Goal: Transaction & Acquisition: Purchase product/service

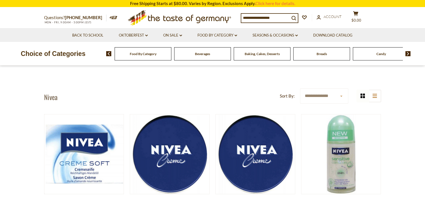
click at [262, 15] on input at bounding box center [265, 18] width 48 height 8
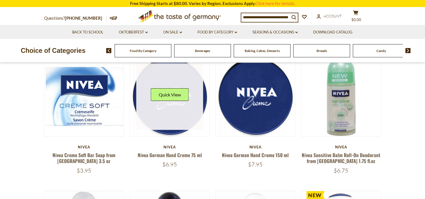
scroll to position [63, 0]
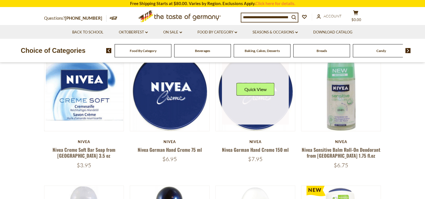
click at [253, 99] on div "Quick View" at bounding box center [255, 91] width 38 height 17
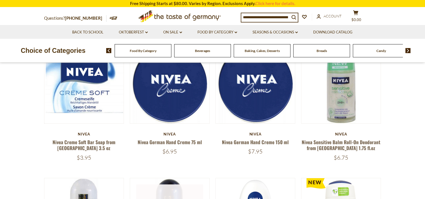
scroll to position [70, 0]
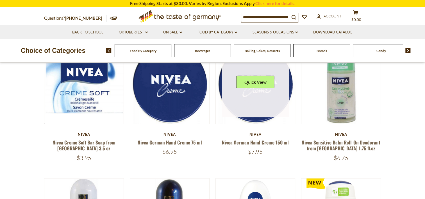
click at [250, 112] on link at bounding box center [255, 84] width 67 height 67
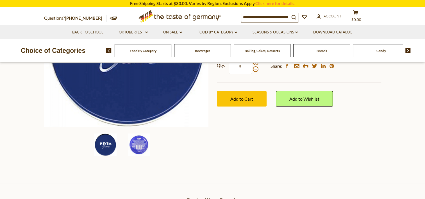
scroll to position [133, 0]
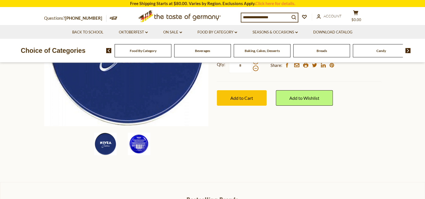
click at [137, 147] on img at bounding box center [139, 144] width 22 height 22
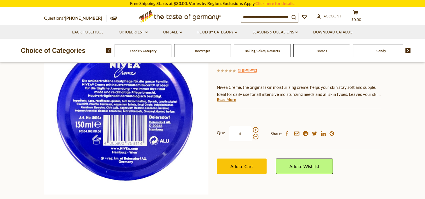
scroll to position [63, 0]
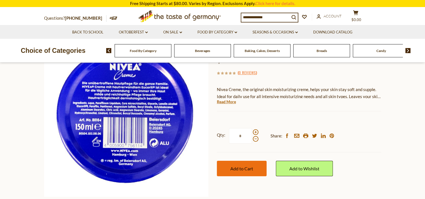
click at [245, 166] on span "Add to Cart" at bounding box center [241, 168] width 23 height 5
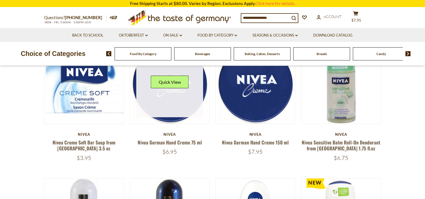
click at [183, 106] on link at bounding box center [169, 84] width 67 height 67
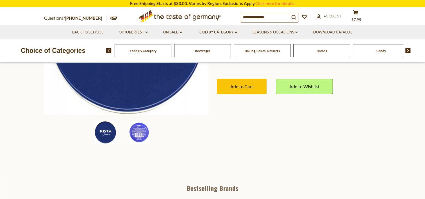
scroll to position [147, 0]
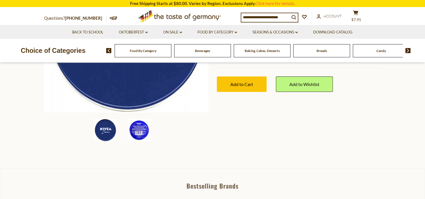
click at [143, 131] on img at bounding box center [139, 130] width 22 height 22
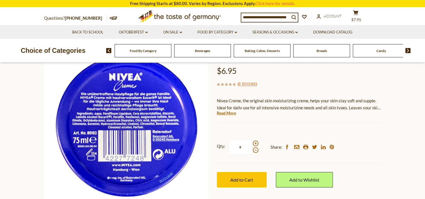
scroll to position [49, 0]
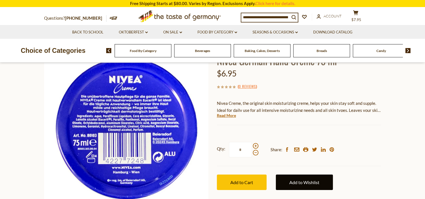
click at [291, 180] on link "Add to Wishlist" at bounding box center [304, 181] width 57 height 15
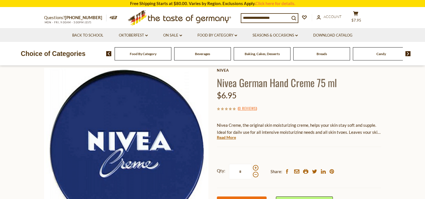
scroll to position [49, 0]
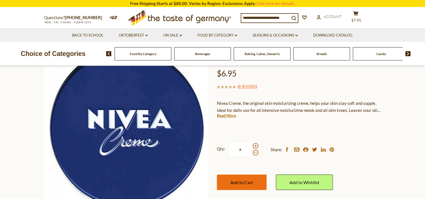
click at [240, 184] on span "Add to Cart" at bounding box center [241, 181] width 23 height 5
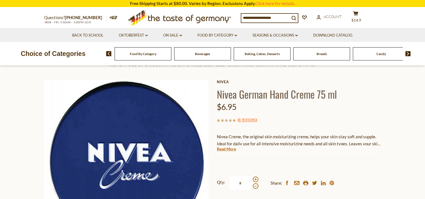
scroll to position [0, 0]
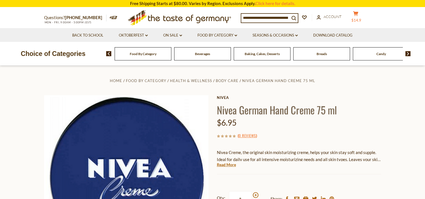
click at [360, 14] on button "cart $14.9" at bounding box center [355, 18] width 17 height 14
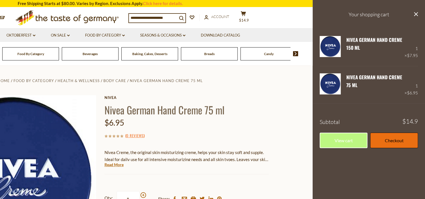
click at [383, 140] on link "Checkout" at bounding box center [394, 140] width 48 height 15
